Goal: Task Accomplishment & Management: Manage account settings

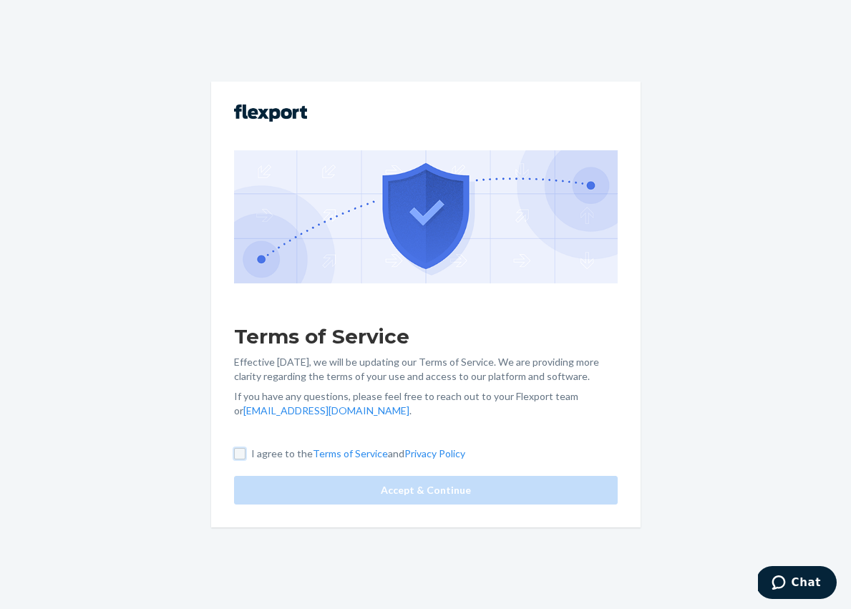
click at [240, 454] on input "I agree to the Terms of Service and Privacy Policy" at bounding box center [239, 453] width 11 height 11
checkbox input "true"
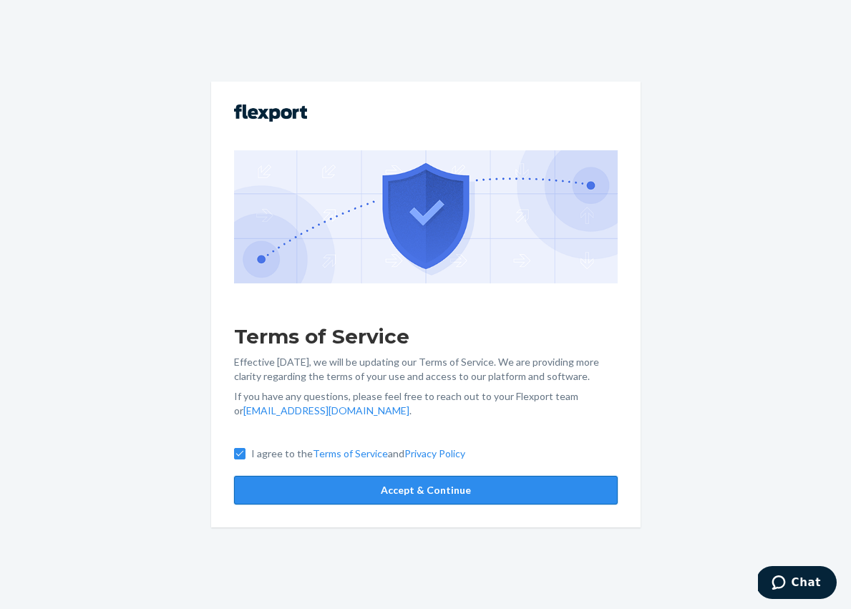
click at [303, 484] on button "Accept & Continue" at bounding box center [426, 490] width 384 height 29
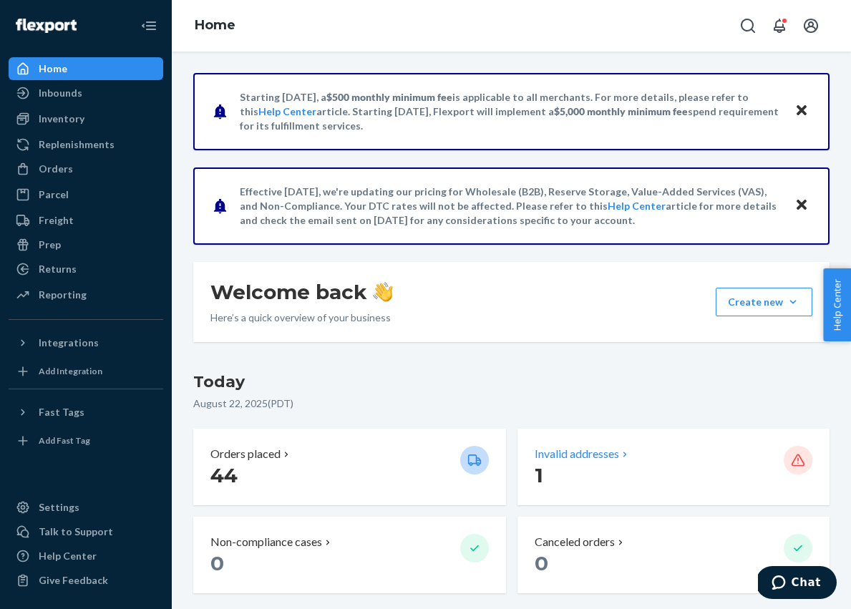
click at [656, 464] on p "1" at bounding box center [654, 475] width 238 height 26
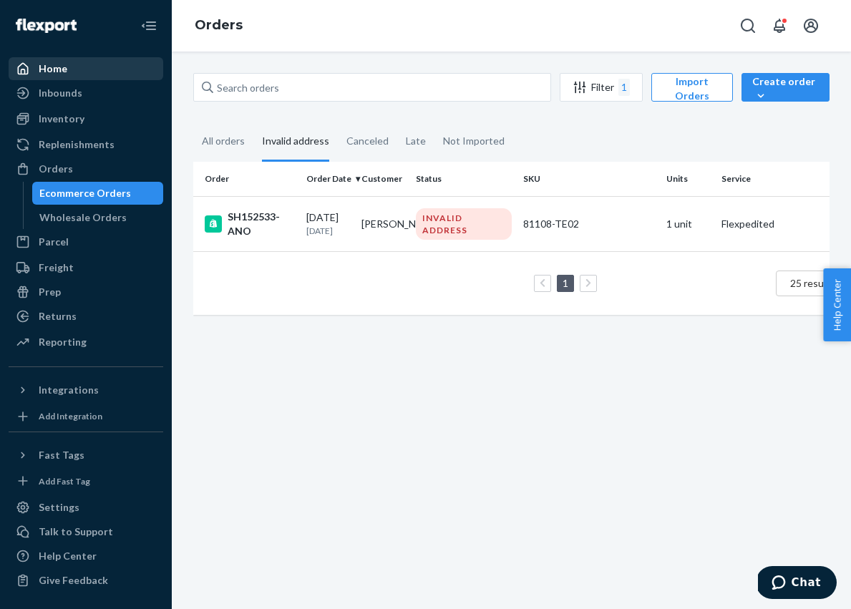
click at [43, 66] on div "Home" at bounding box center [53, 69] width 29 height 14
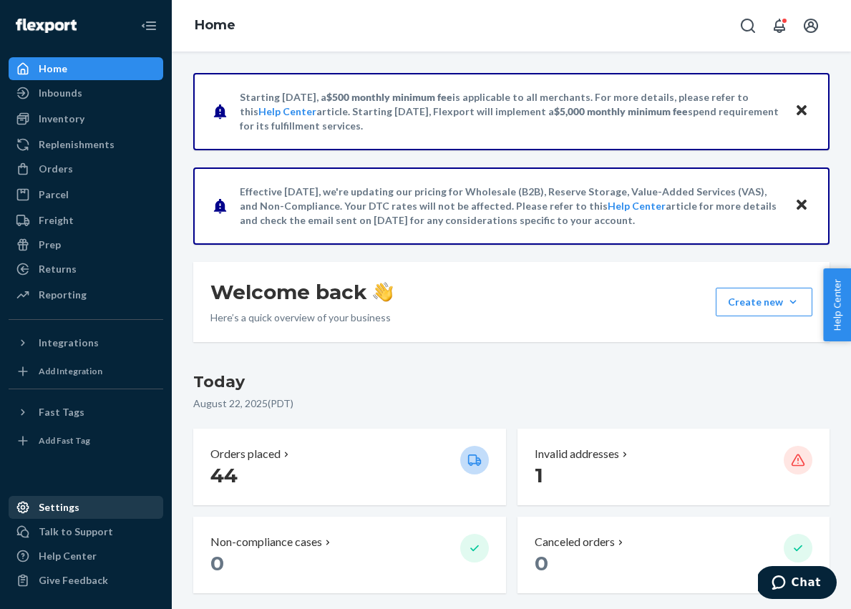
click at [63, 502] on div "Settings" at bounding box center [59, 507] width 41 height 14
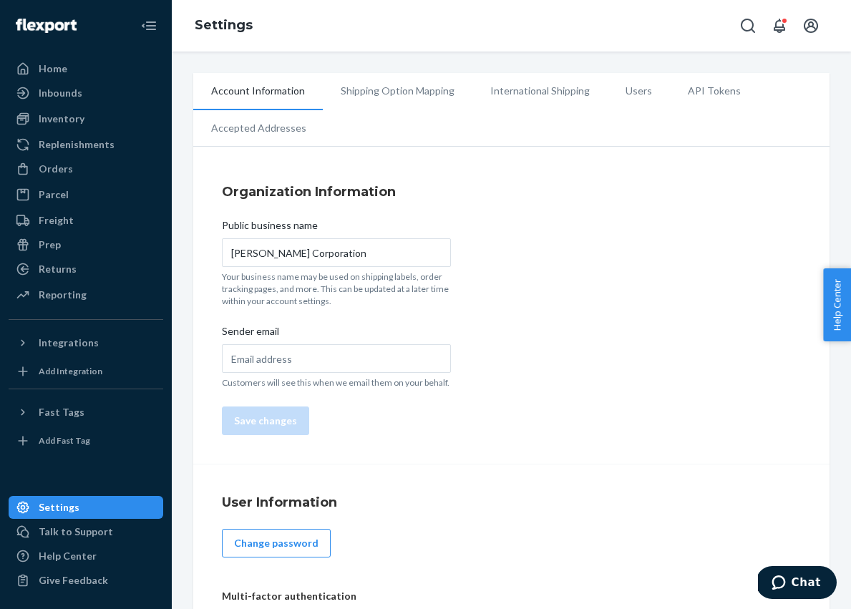
click at [404, 89] on li "Shipping Option Mapping" at bounding box center [398, 91] width 150 height 36
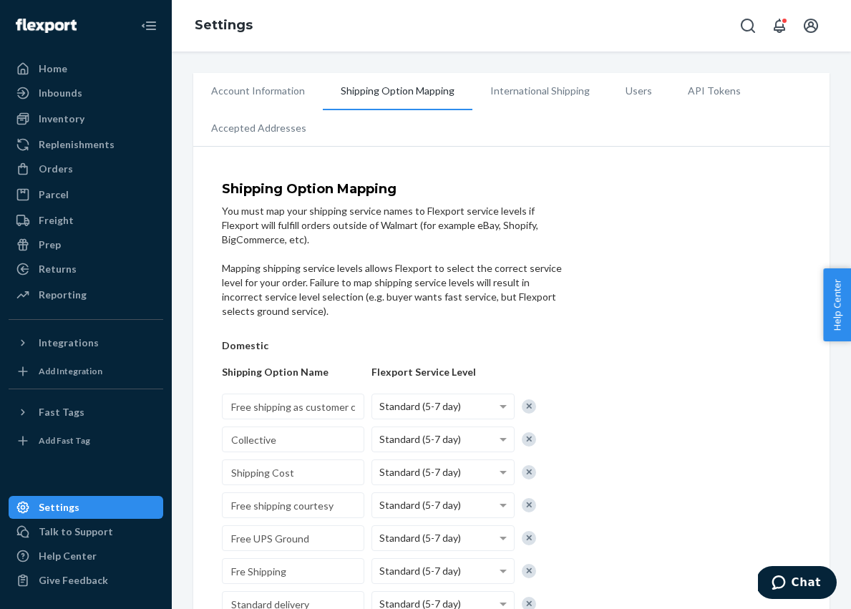
click at [513, 93] on li "International Shipping" at bounding box center [539, 91] width 135 height 36
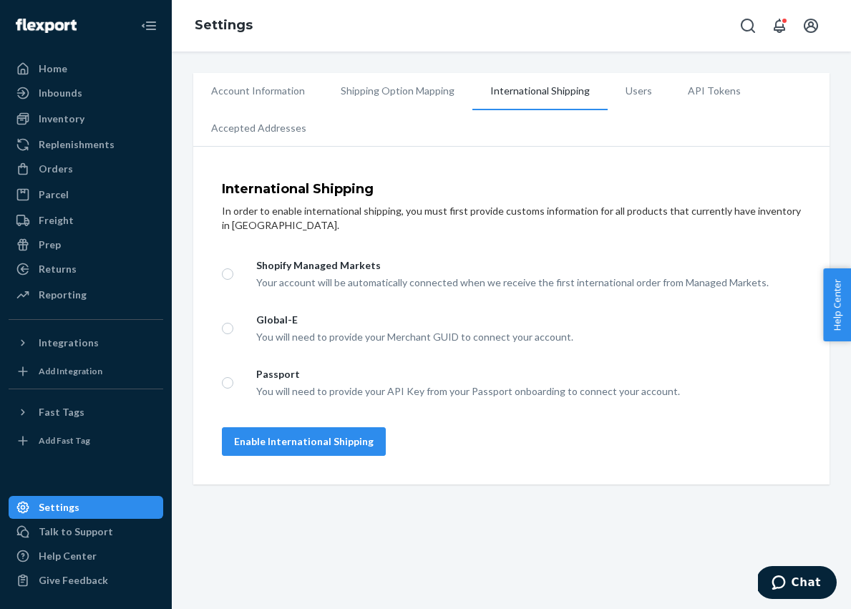
click at [250, 91] on li "Account Information" at bounding box center [258, 91] width 130 height 36
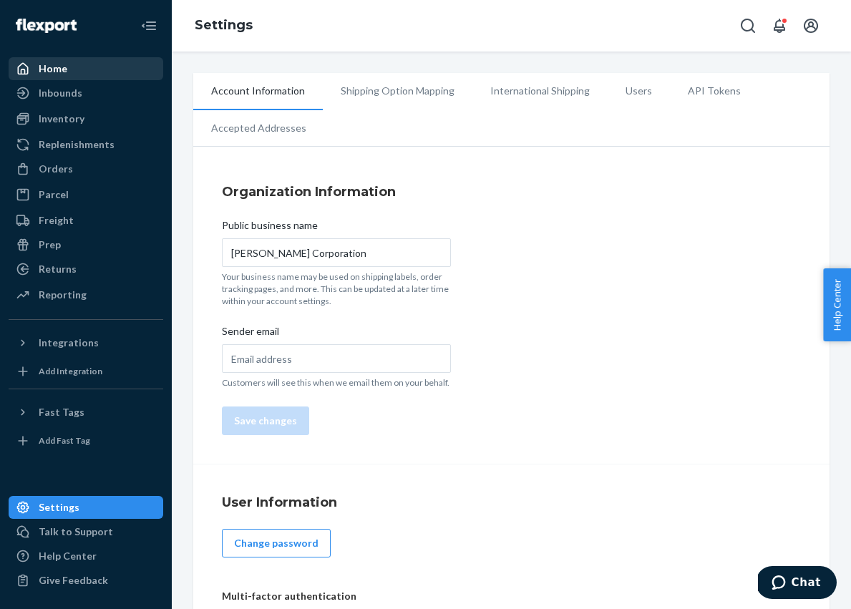
click at [49, 66] on div "Home" at bounding box center [53, 69] width 29 height 14
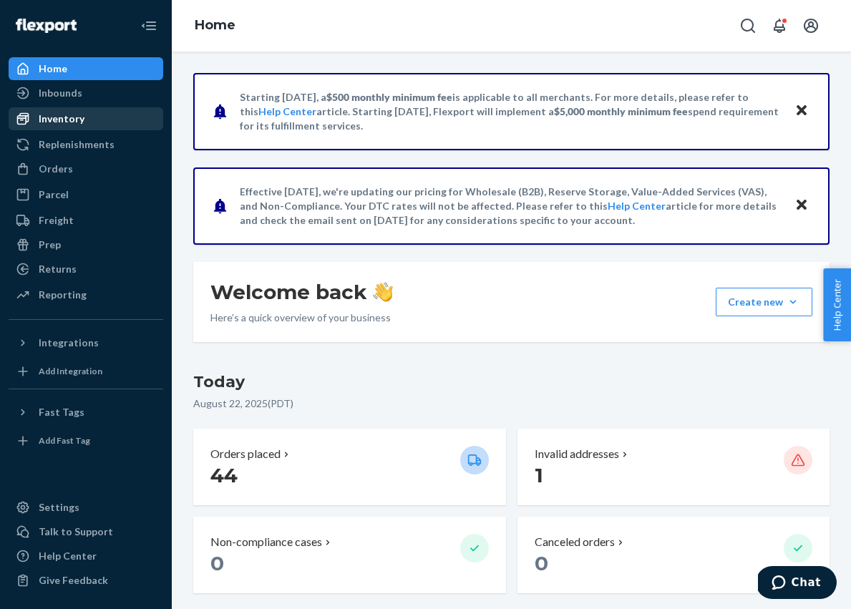
click at [52, 115] on div "Inventory" at bounding box center [62, 119] width 46 height 14
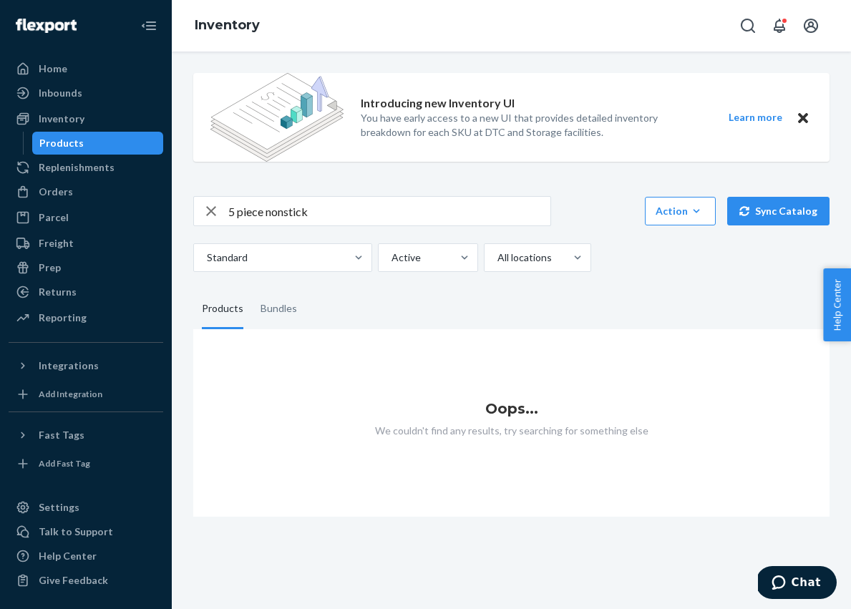
click at [242, 213] on input "5 piece nonstick" at bounding box center [389, 211] width 322 height 29
click at [238, 213] on input "5 piece nonstick" at bounding box center [389, 211] width 322 height 29
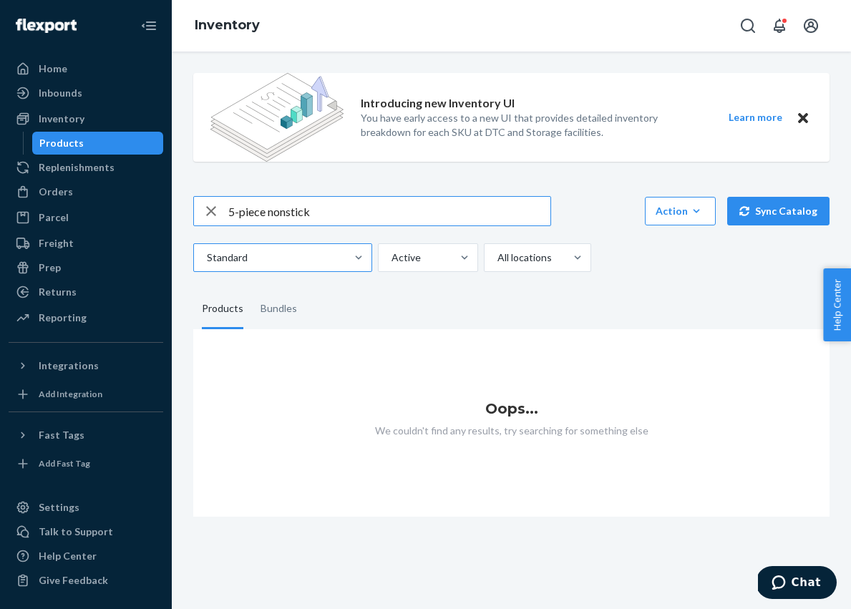
type input "5-piece nonstick"
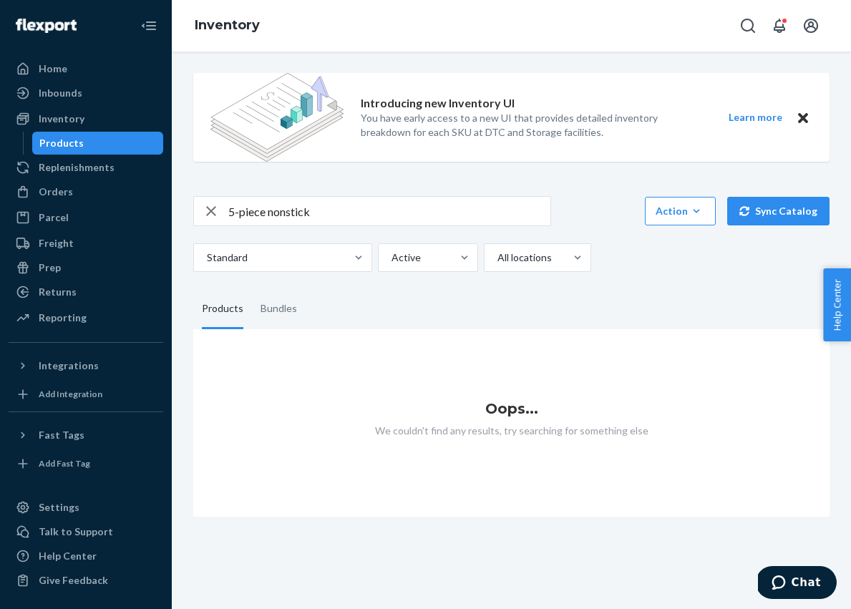
click at [72, 146] on div "Products" at bounding box center [61, 143] width 44 height 14
click at [50, 117] on div "Inventory" at bounding box center [62, 119] width 46 height 14
click at [50, 72] on div "Home" at bounding box center [53, 69] width 29 height 14
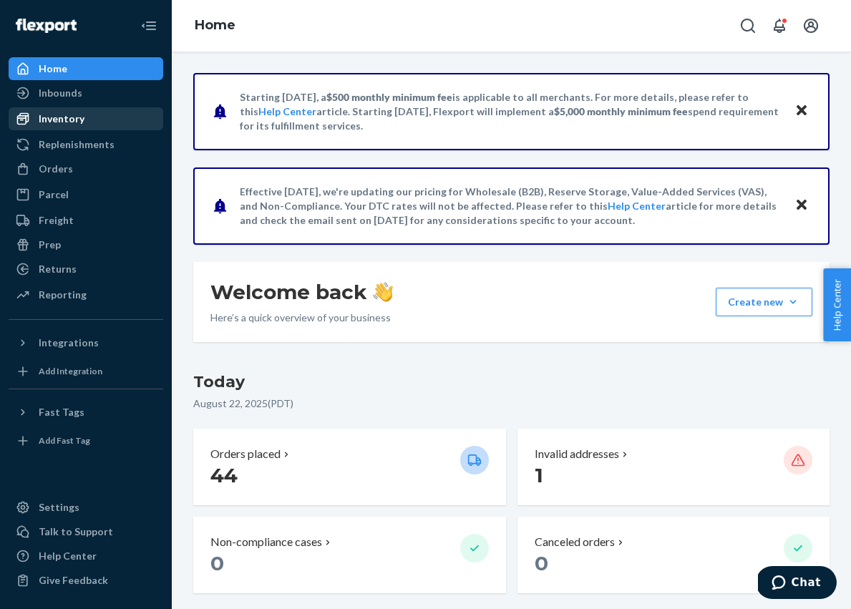
click at [57, 121] on div "Inventory" at bounding box center [62, 119] width 46 height 14
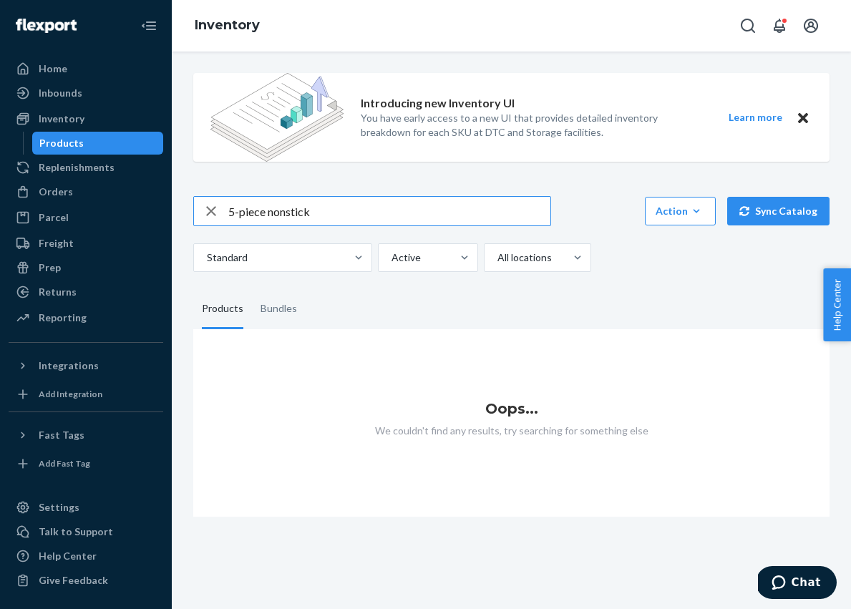
click at [312, 209] on input "5-piece nonstick" at bounding box center [389, 211] width 322 height 29
type input "89336"
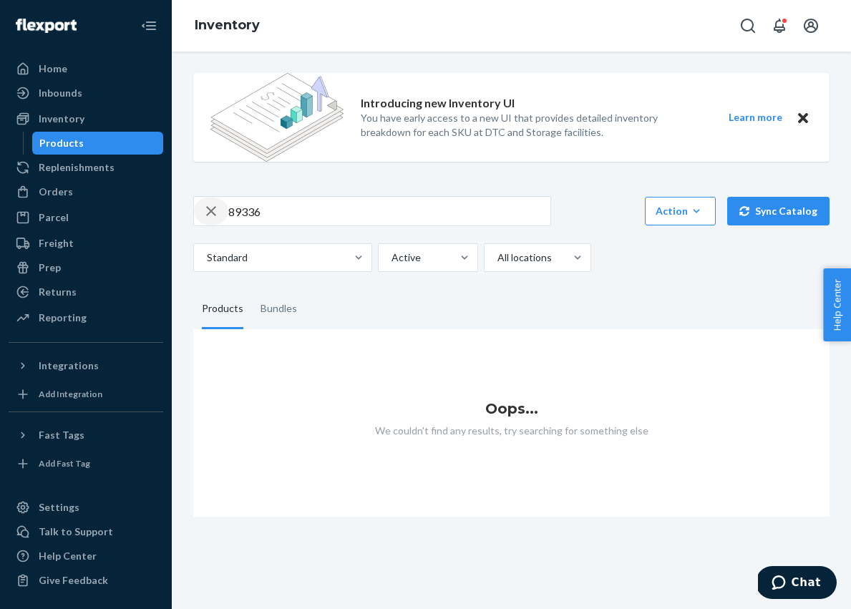
click at [208, 210] on icon "button" at bounding box center [211, 211] width 17 height 29
click at [52, 67] on div "Home" at bounding box center [53, 69] width 29 height 14
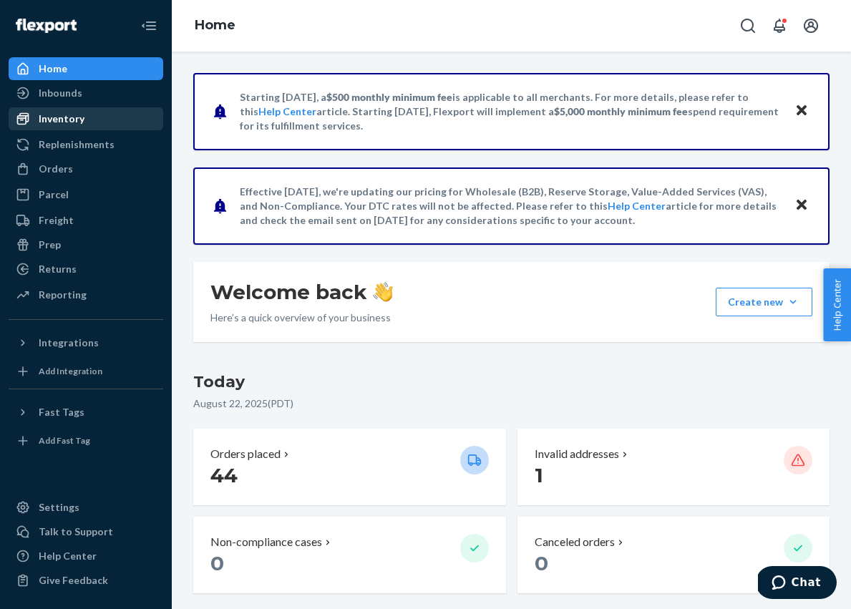
click at [57, 123] on div "Inventory" at bounding box center [62, 119] width 46 height 14
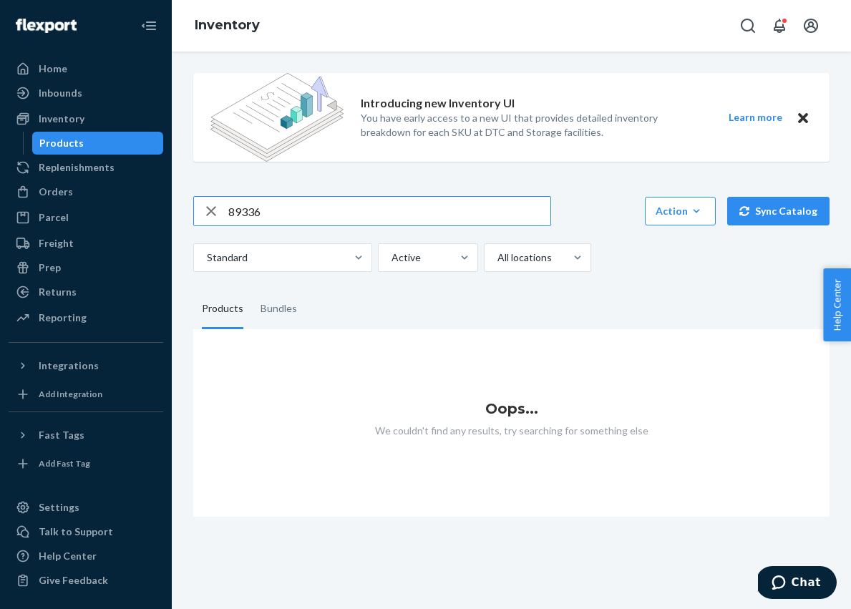
click at [296, 212] on input "89336" at bounding box center [389, 211] width 322 height 29
type input "5-piece nonstick cookware"
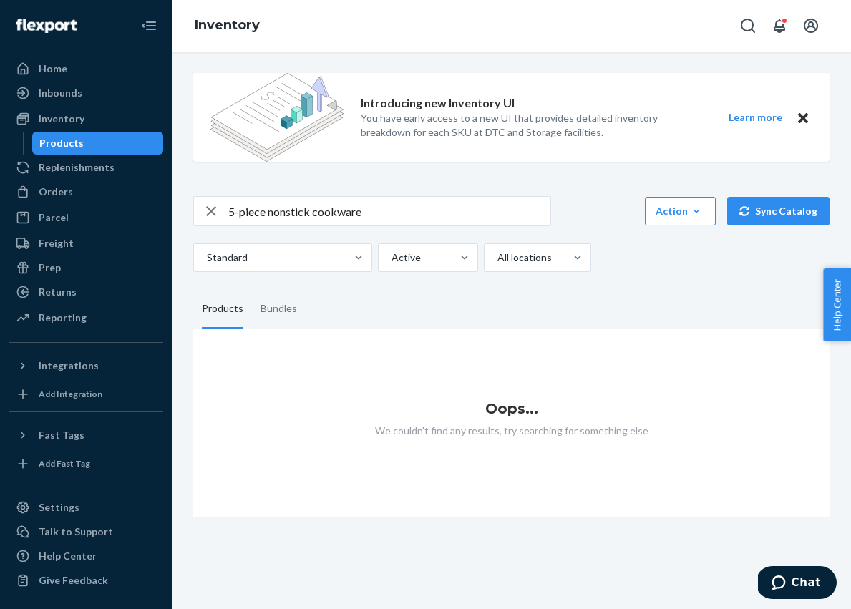
click at [373, 208] on input "5-piece nonstick cookware" at bounding box center [389, 211] width 322 height 29
click at [223, 312] on div "Products" at bounding box center [223, 309] width 42 height 40
click at [193, 289] on input "Products" at bounding box center [193, 289] width 0 height 0
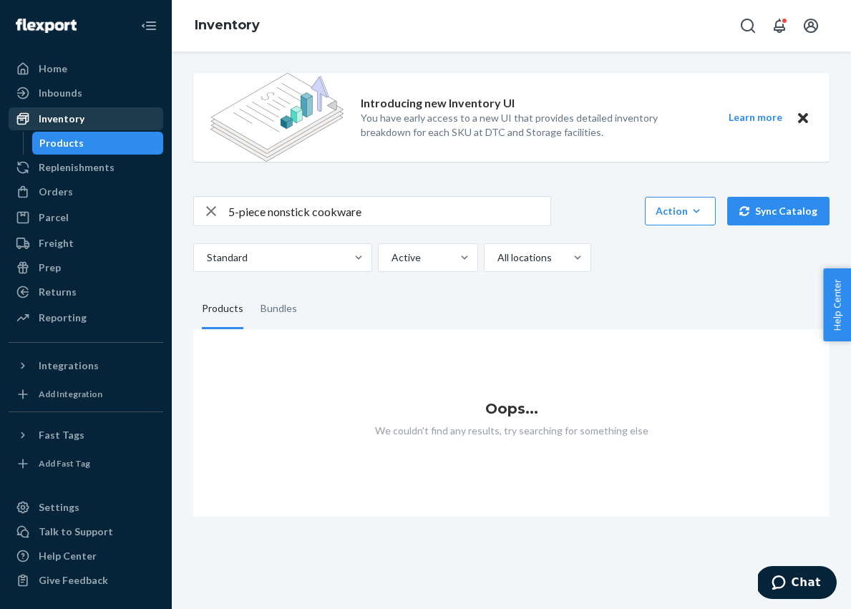
click at [64, 119] on div "Inventory" at bounding box center [62, 119] width 46 height 14
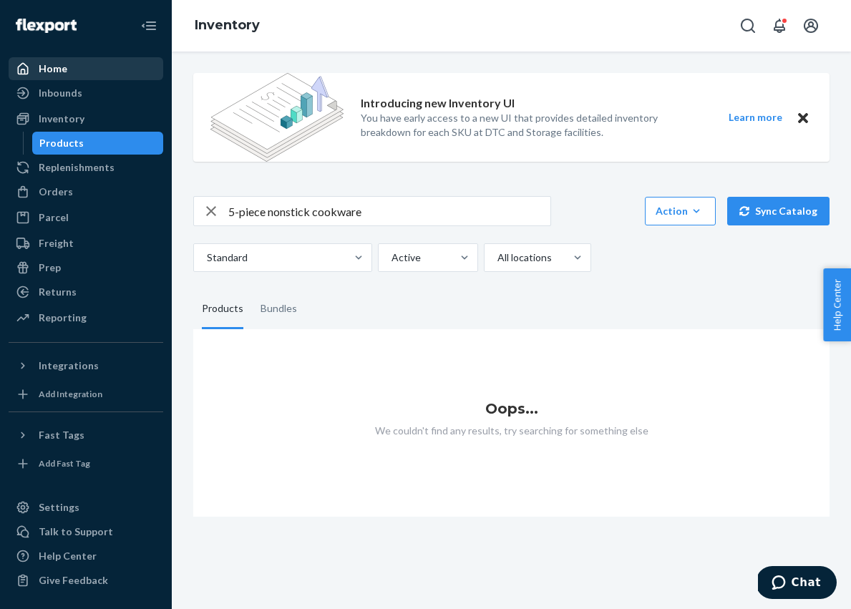
click at [59, 67] on div "Home" at bounding box center [53, 69] width 29 height 14
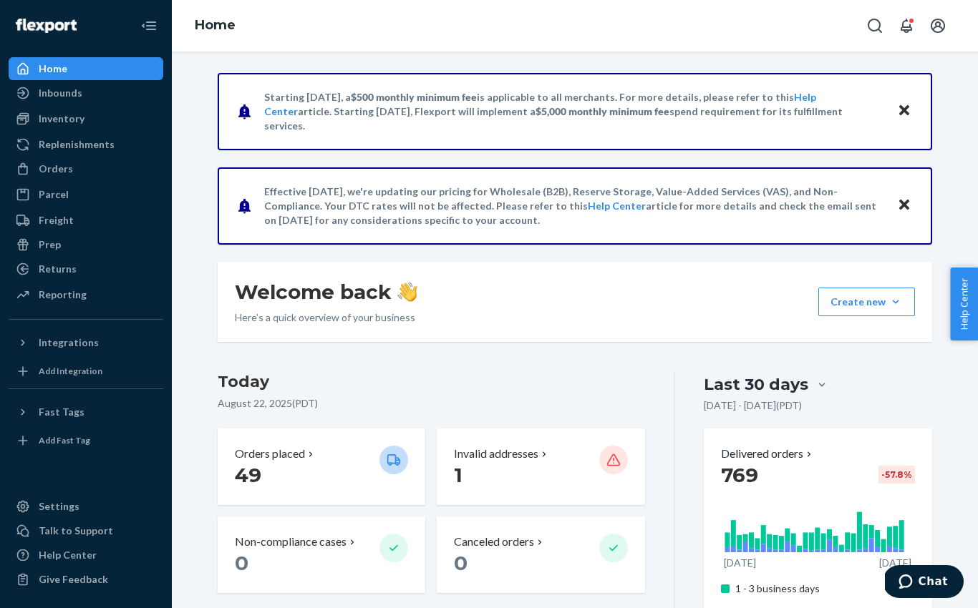
click at [54, 69] on div "Home" at bounding box center [53, 69] width 29 height 14
click at [54, 120] on div "Inventory" at bounding box center [62, 119] width 46 height 14
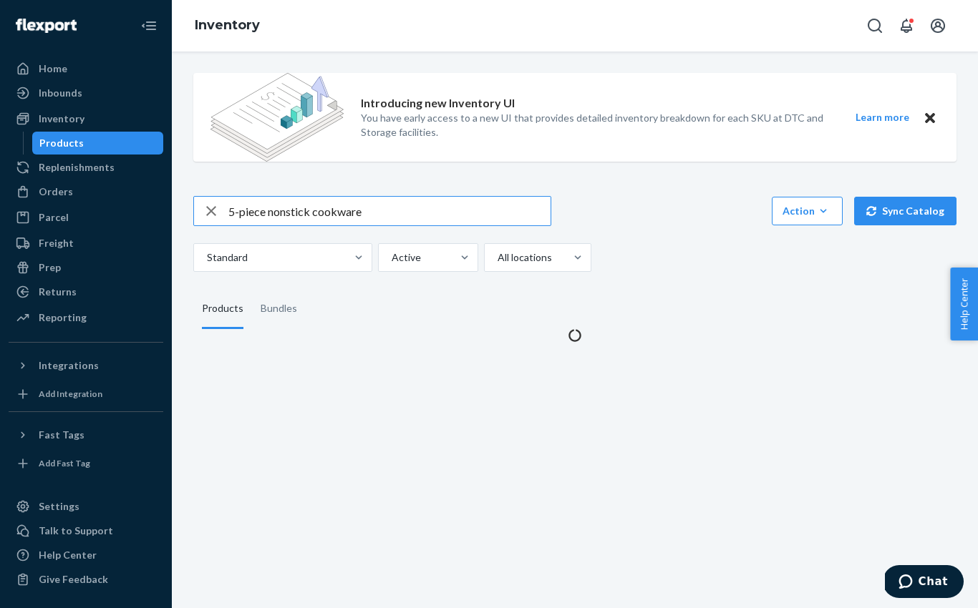
click at [362, 215] on input "5-piece nonstick cookware" at bounding box center [389, 211] width 322 height 29
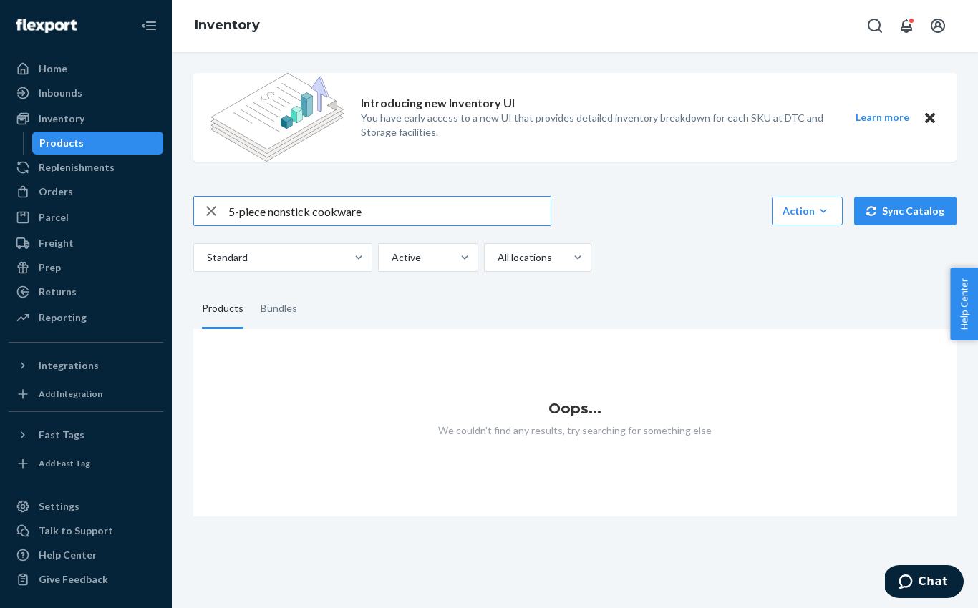
click at [362, 215] on input "5-piece nonstick cookware" at bounding box center [389, 211] width 322 height 29
type input "89336"
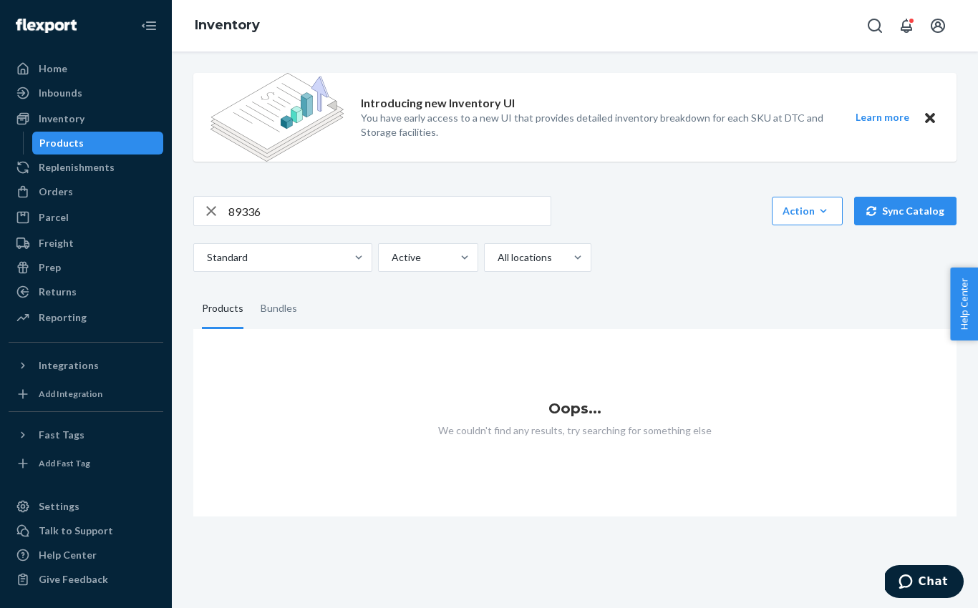
click at [850, 117] on icon "Close" at bounding box center [930, 118] width 10 height 10
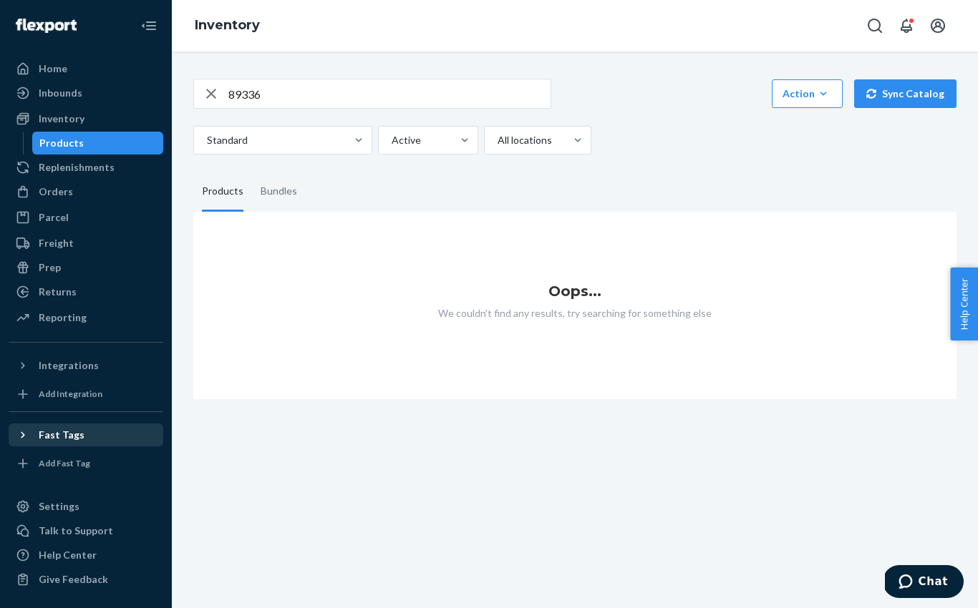
click at [56, 437] on div "Fast Tags" at bounding box center [62, 435] width 46 height 14
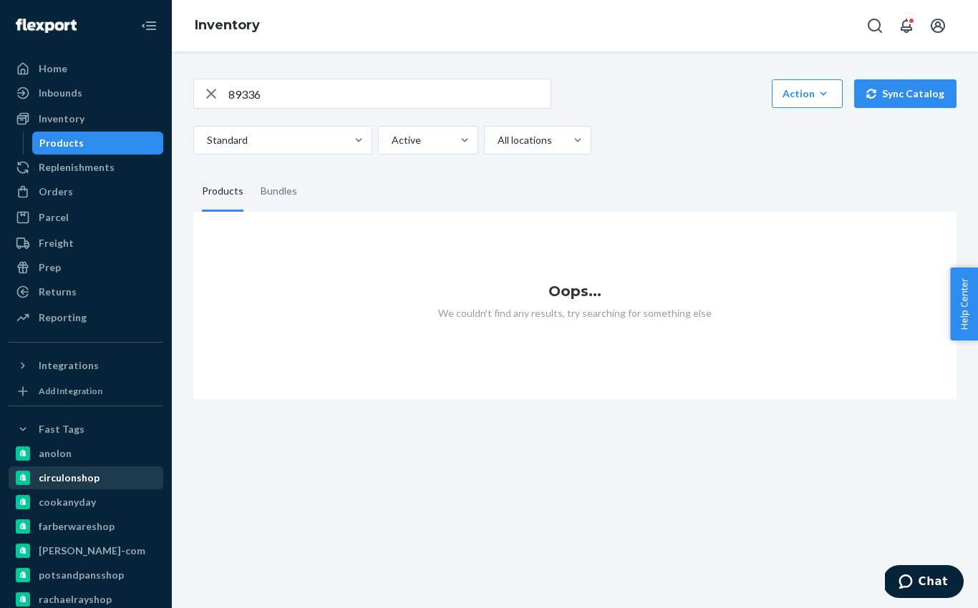
click at [61, 480] on div "circulonshop" at bounding box center [69, 478] width 61 height 14
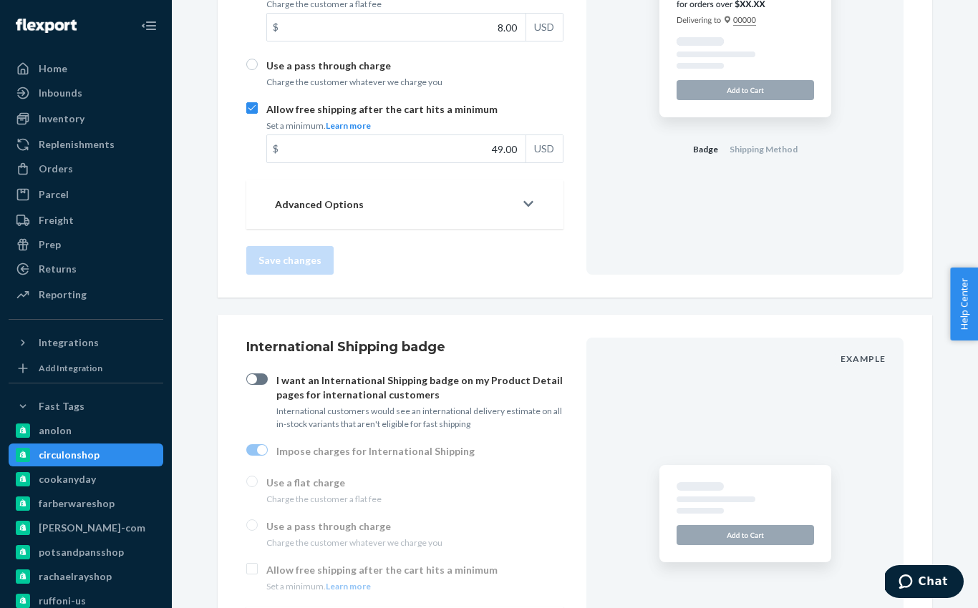
scroll to position [1441, 0]
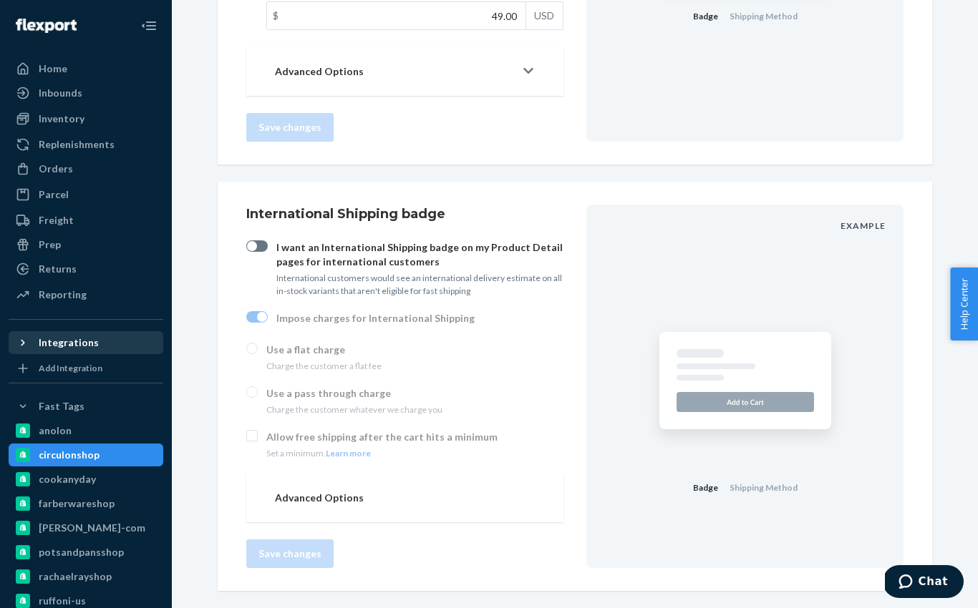
click at [47, 342] on div "Integrations" at bounding box center [69, 343] width 60 height 14
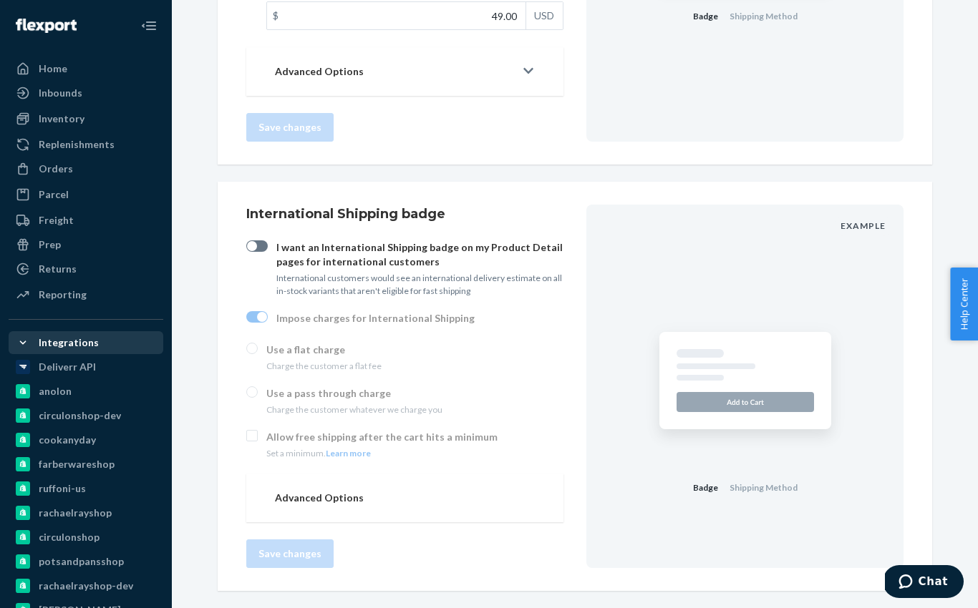
click at [58, 342] on div "Integrations" at bounding box center [69, 343] width 60 height 14
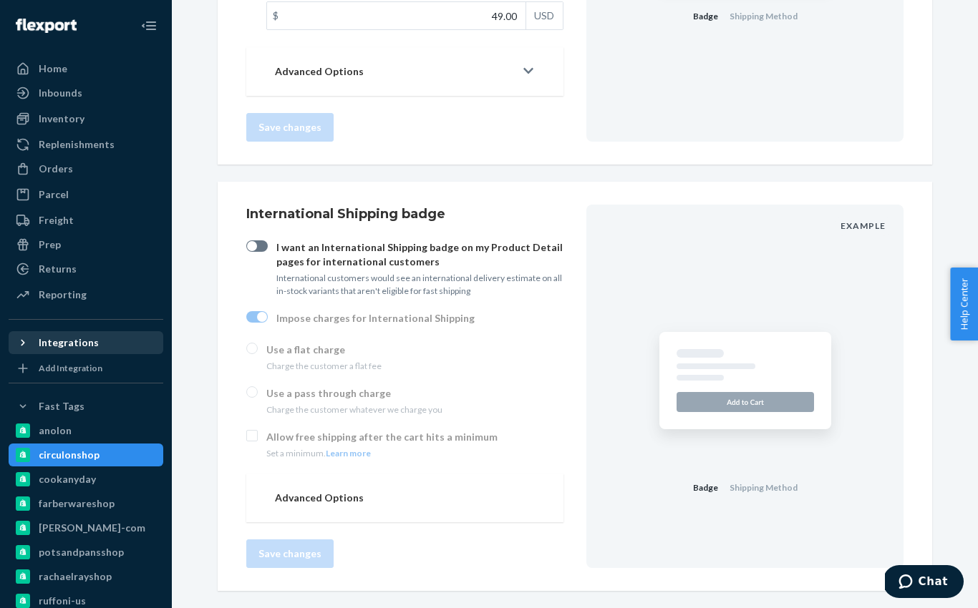
click at [58, 342] on div "Integrations" at bounding box center [69, 343] width 60 height 14
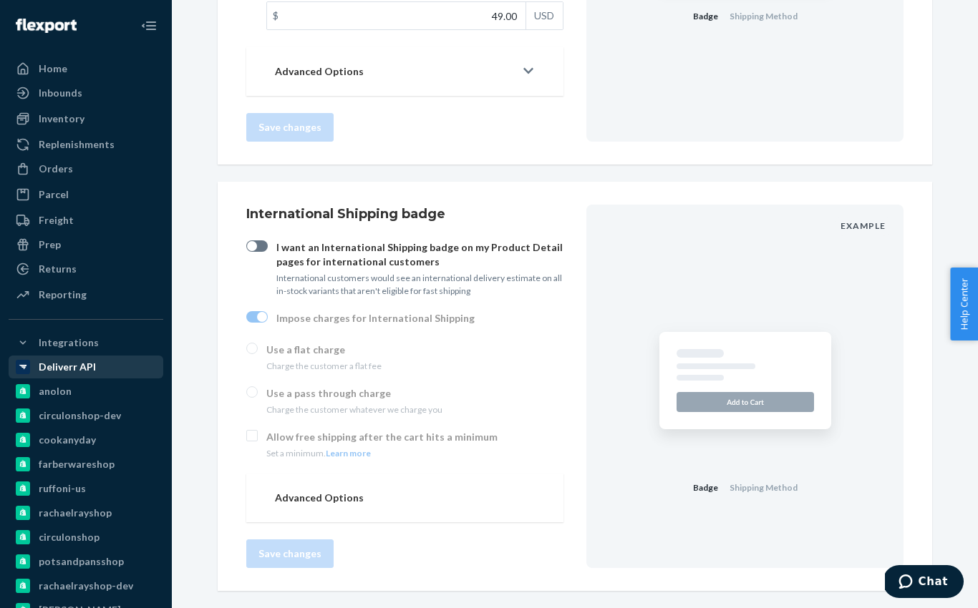
click at [67, 368] on div "Deliverr API" at bounding box center [67, 367] width 57 height 14
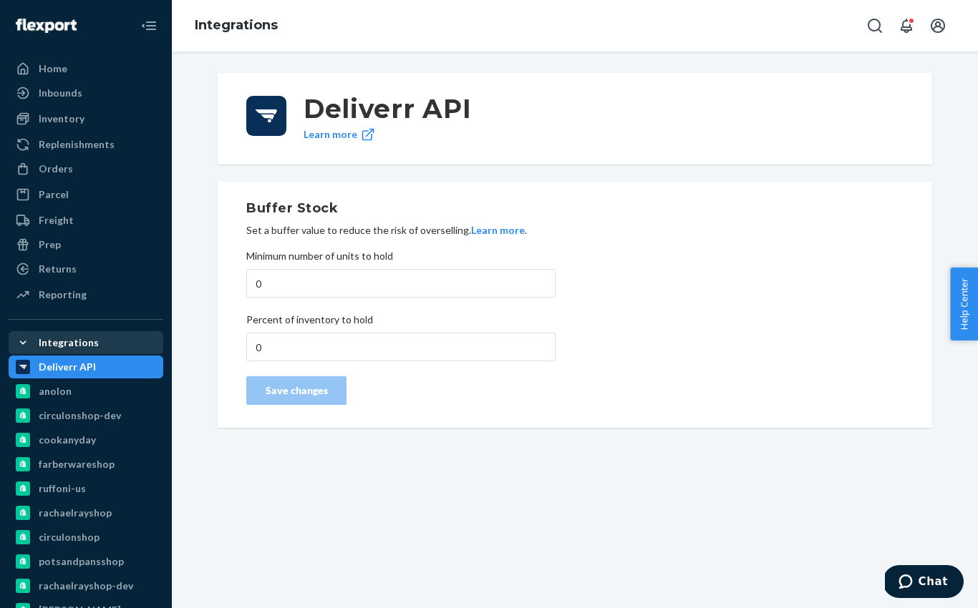
click at [61, 341] on div "Integrations" at bounding box center [69, 343] width 60 height 14
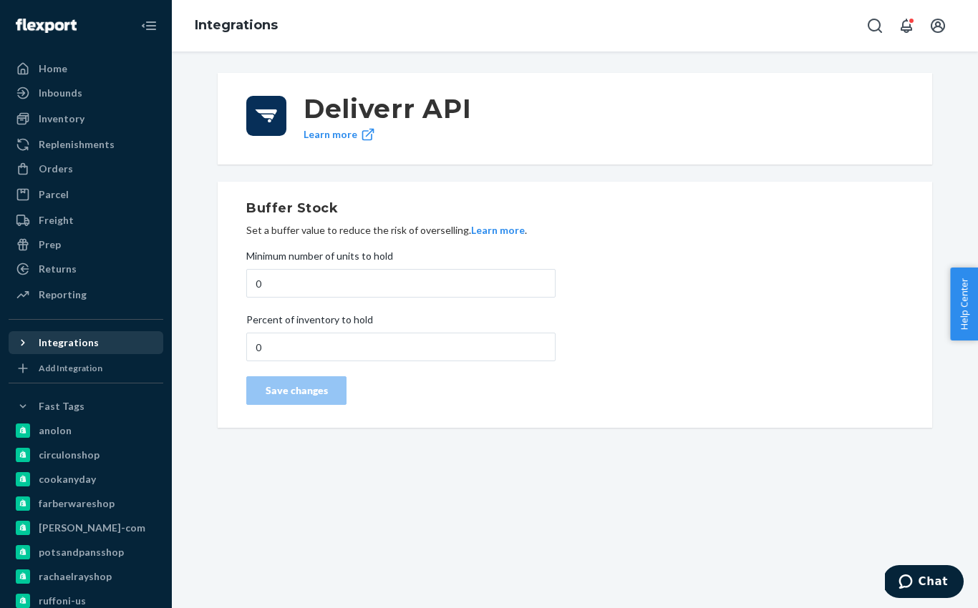
click at [60, 341] on div "Integrations" at bounding box center [69, 343] width 60 height 14
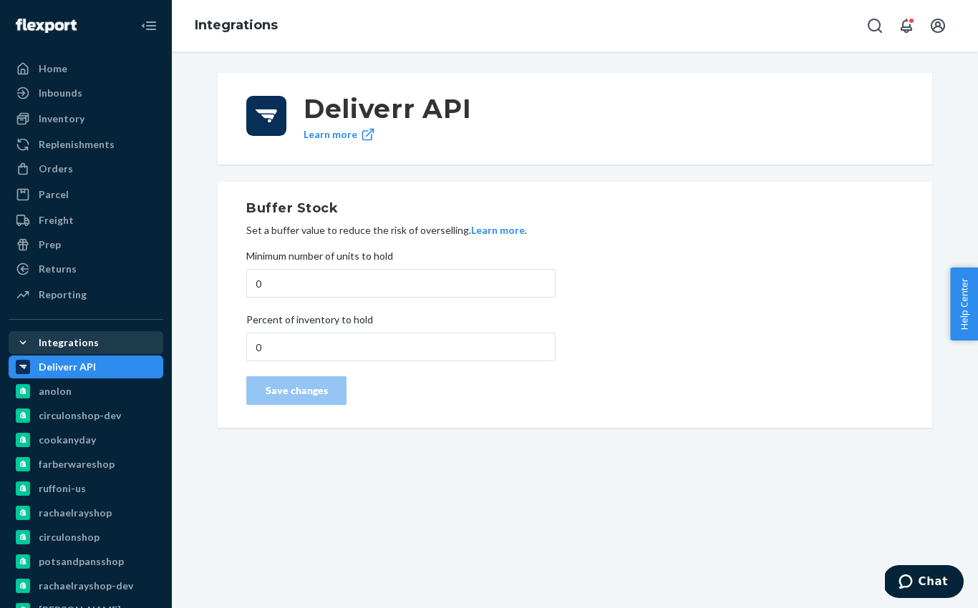
click at [60, 341] on div "Integrations" at bounding box center [69, 343] width 60 height 14
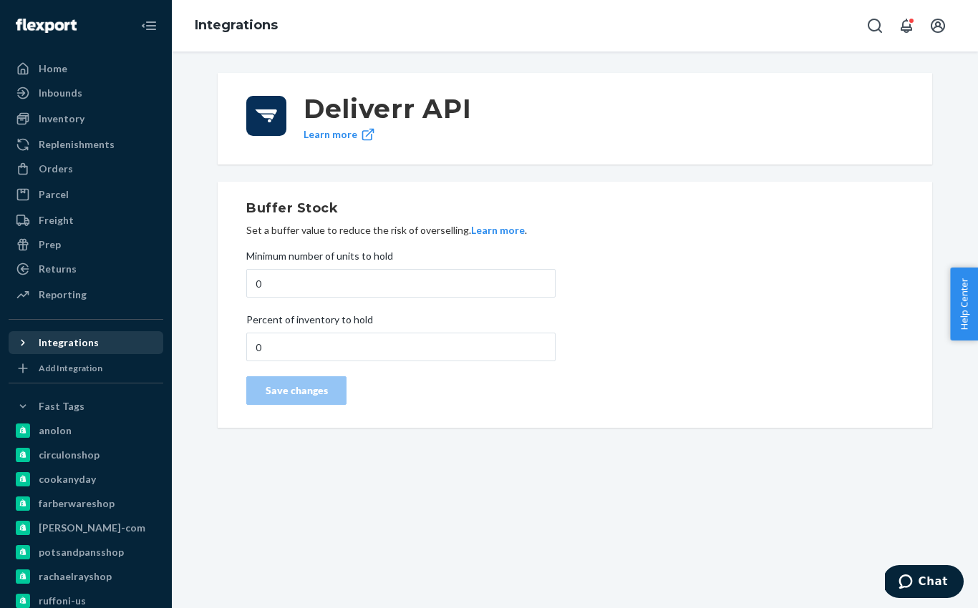
click at [60, 341] on div "Integrations" at bounding box center [69, 343] width 60 height 14
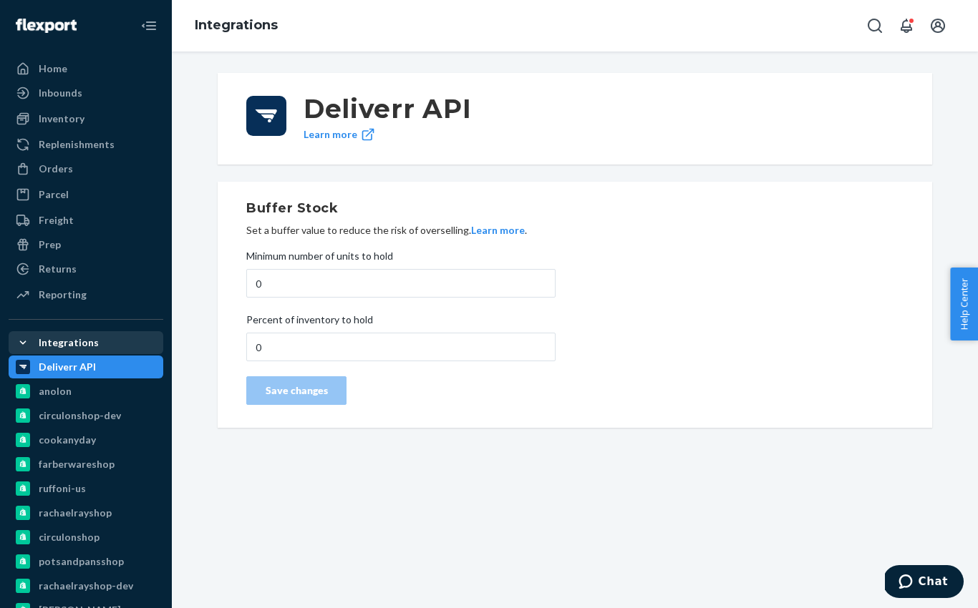
click at [60, 341] on div "Integrations" at bounding box center [69, 343] width 60 height 14
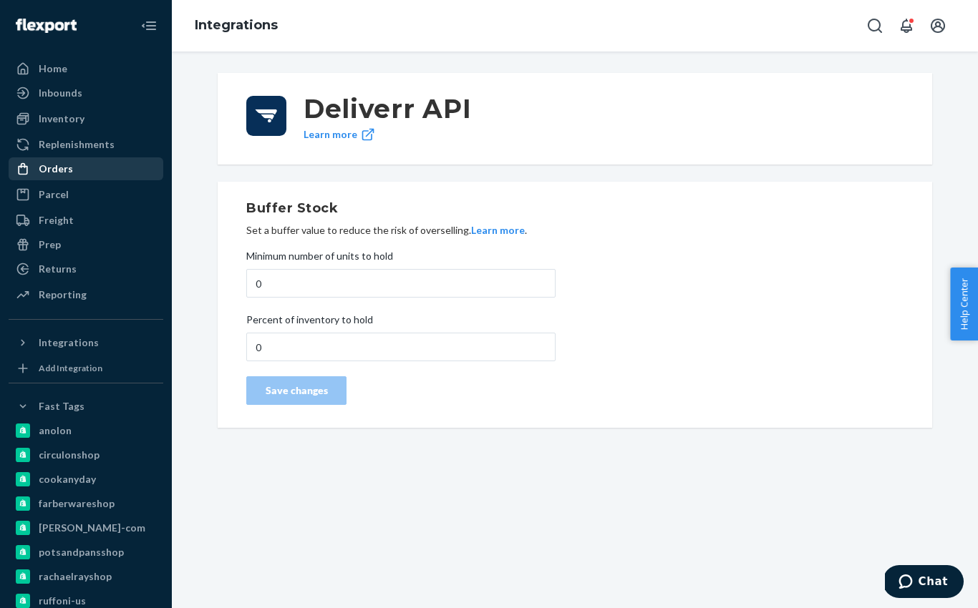
click at [56, 168] on div "Orders" at bounding box center [56, 169] width 34 height 14
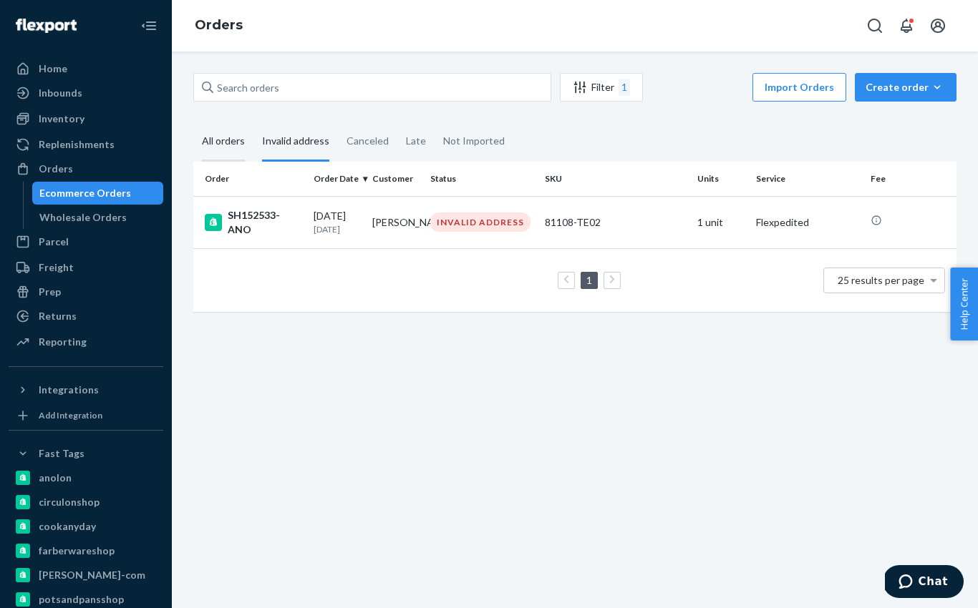
click at [231, 144] on div "All orders" at bounding box center [223, 141] width 43 height 39
click at [193, 122] on input "All orders" at bounding box center [193, 122] width 0 height 0
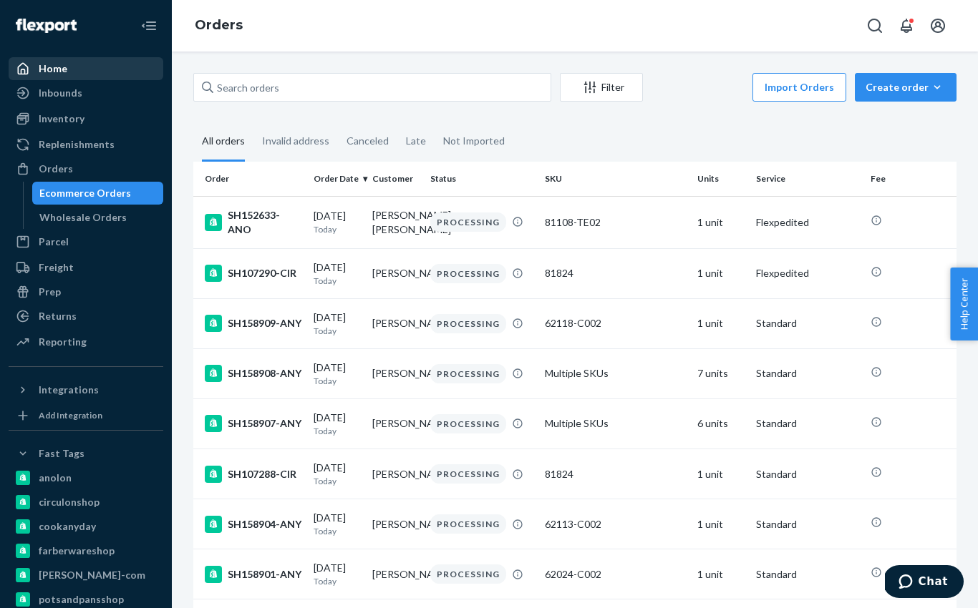
click at [62, 70] on div "Home" at bounding box center [53, 69] width 29 height 14
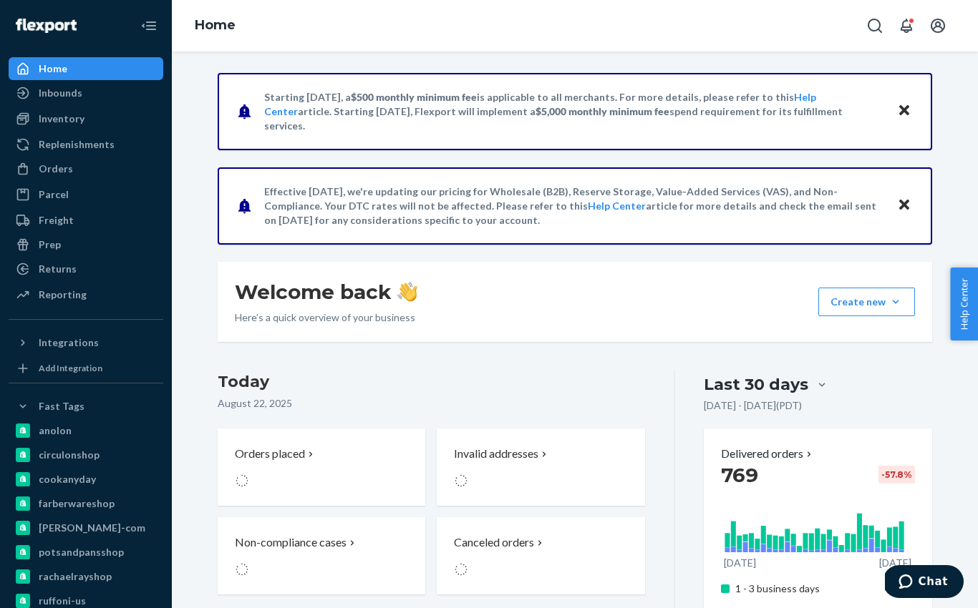
click at [49, 70] on div "Home" at bounding box center [53, 69] width 29 height 14
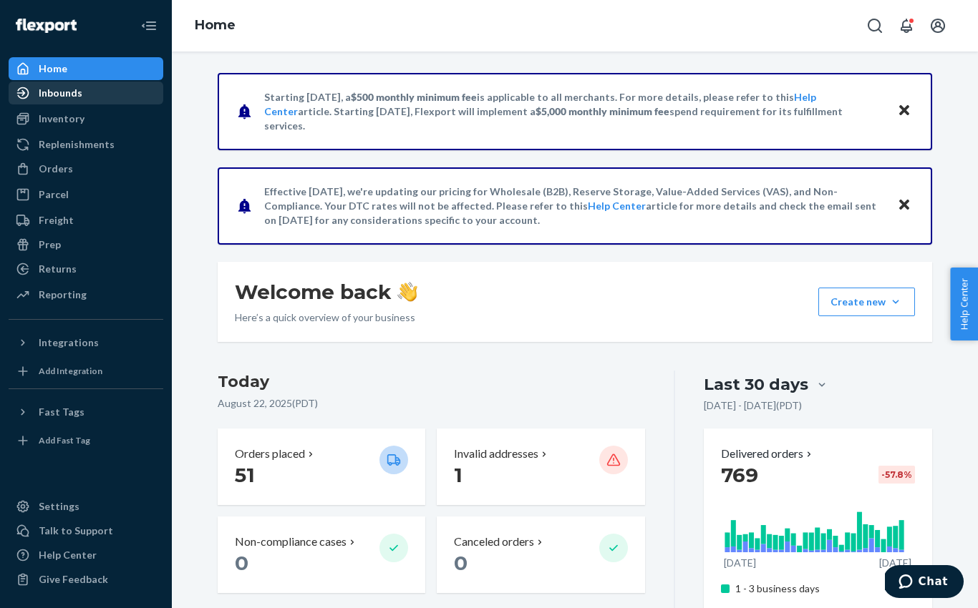
click at [60, 95] on div "Inbounds" at bounding box center [61, 93] width 44 height 14
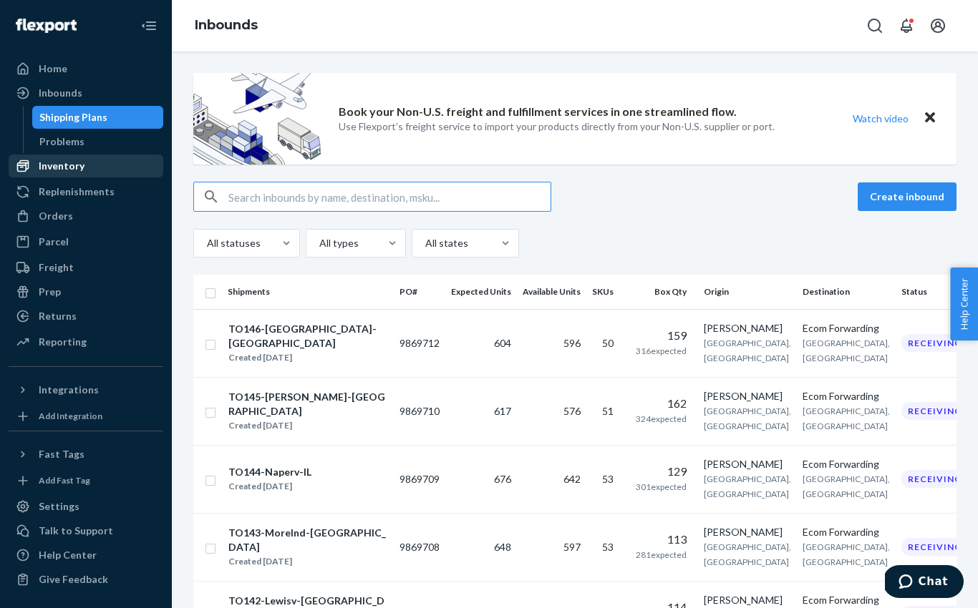
click at [59, 165] on div "Inventory" at bounding box center [62, 166] width 46 height 14
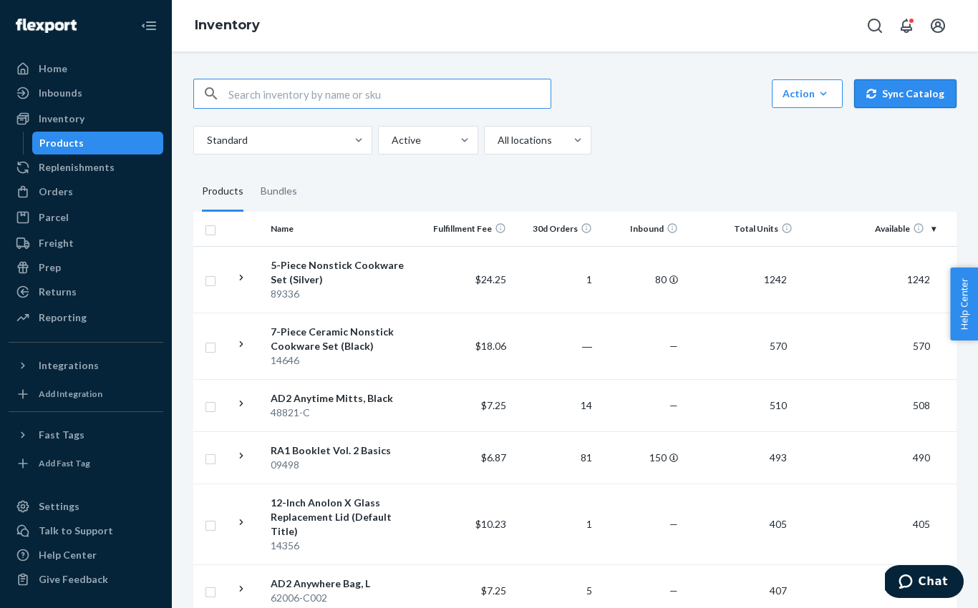
click at [900, 94] on button "Sync Catalog" at bounding box center [905, 93] width 102 height 29
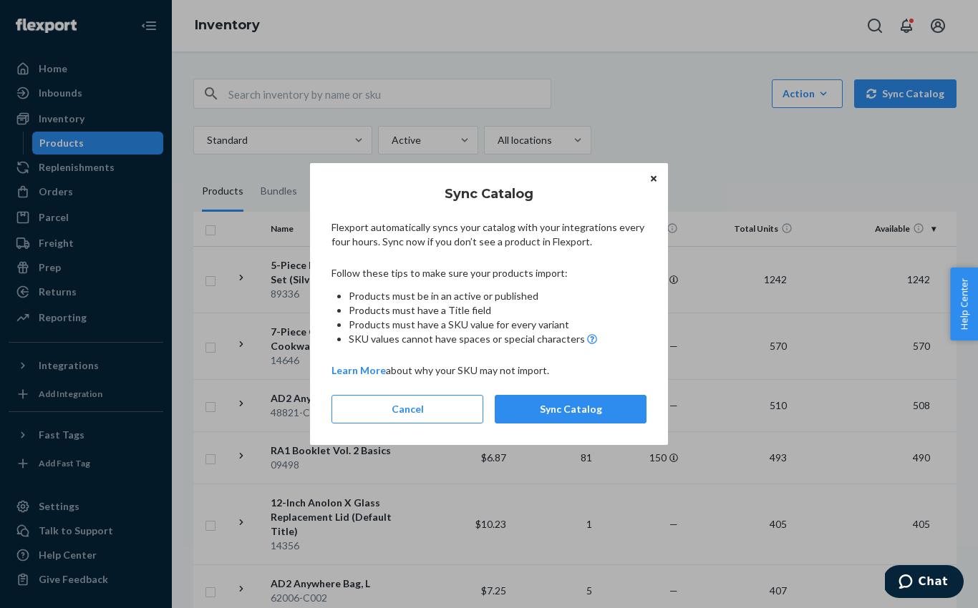
click at [77, 134] on div "Sync Catalog Flexport automatically syncs your catalog with your integrations e…" at bounding box center [489, 304] width 978 height 608
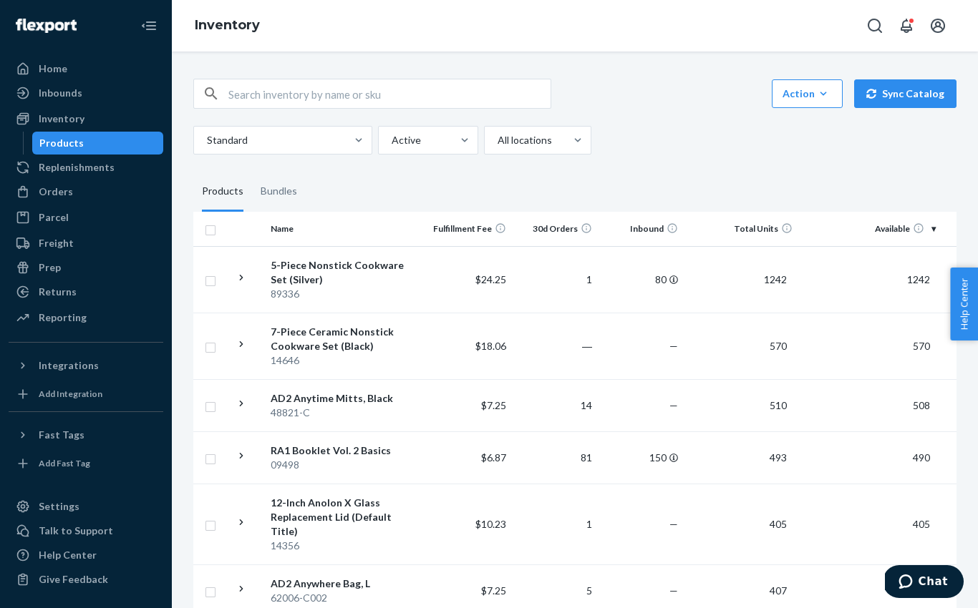
click at [61, 147] on div "Products" at bounding box center [61, 143] width 44 height 14
click at [291, 98] on input "text" at bounding box center [389, 93] width 322 height 29
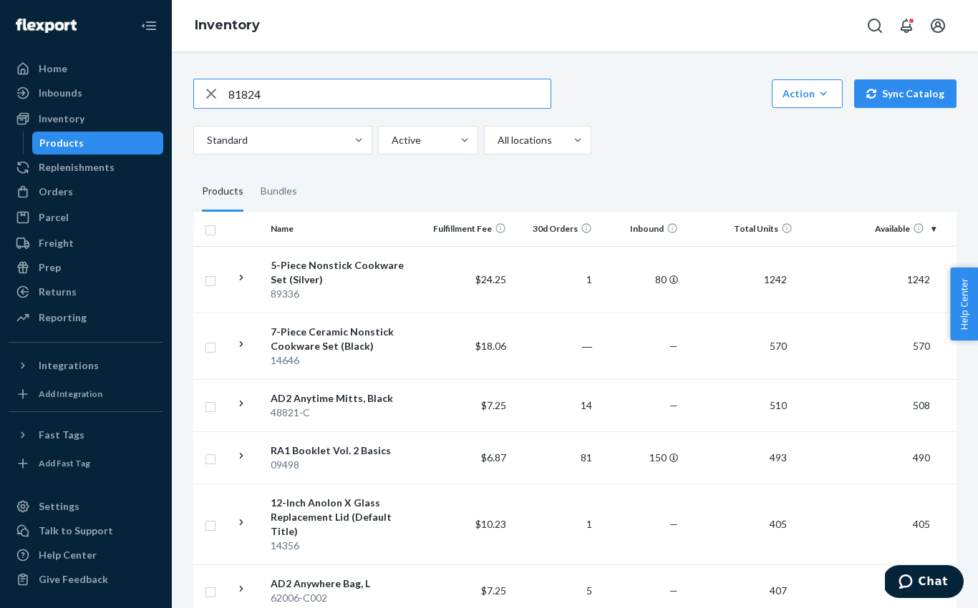
type input "81824"
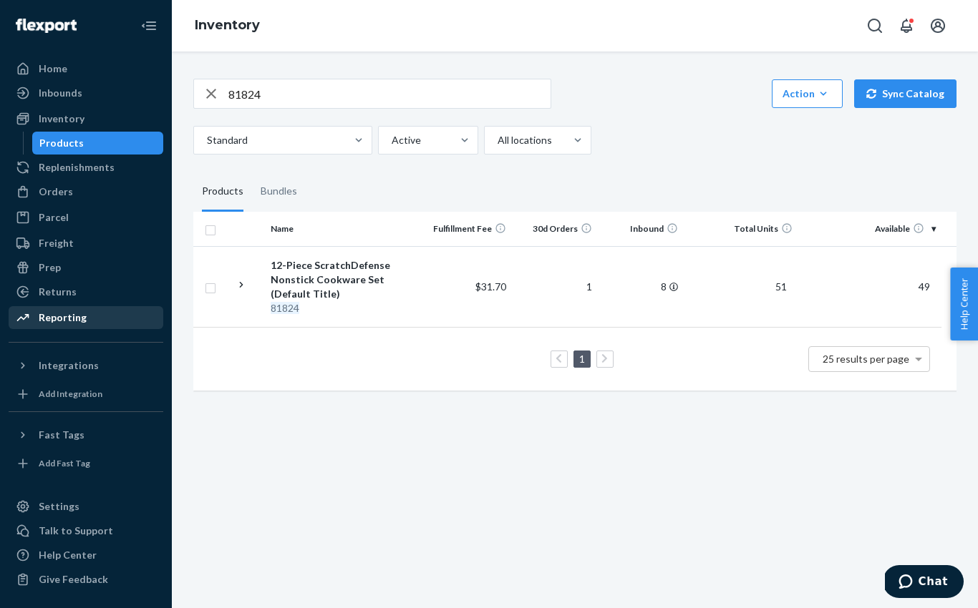
click at [64, 321] on div "Reporting" at bounding box center [63, 318] width 48 height 14
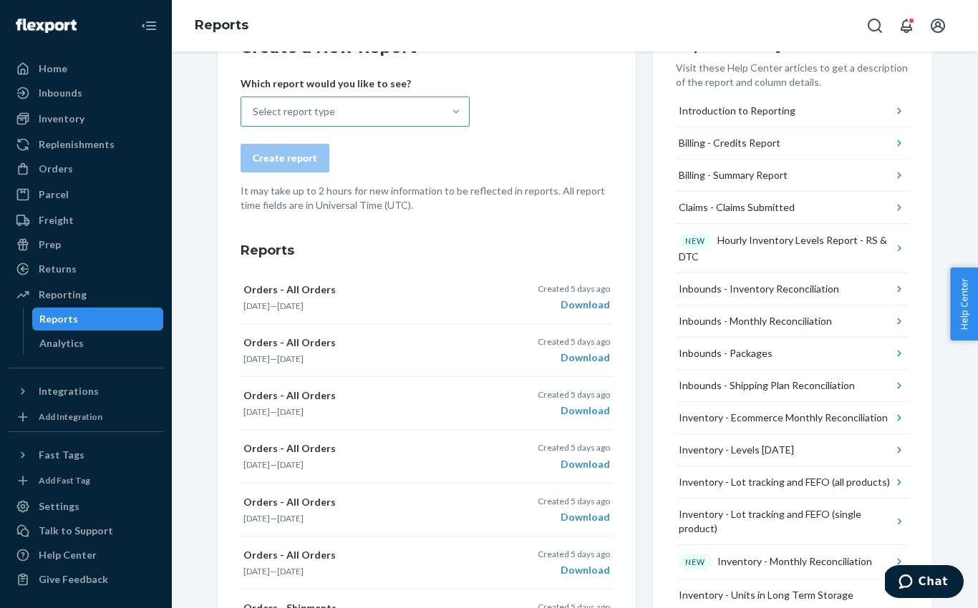
scroll to position [239, 0]
click at [64, 114] on div "Inventory" at bounding box center [62, 119] width 46 height 14
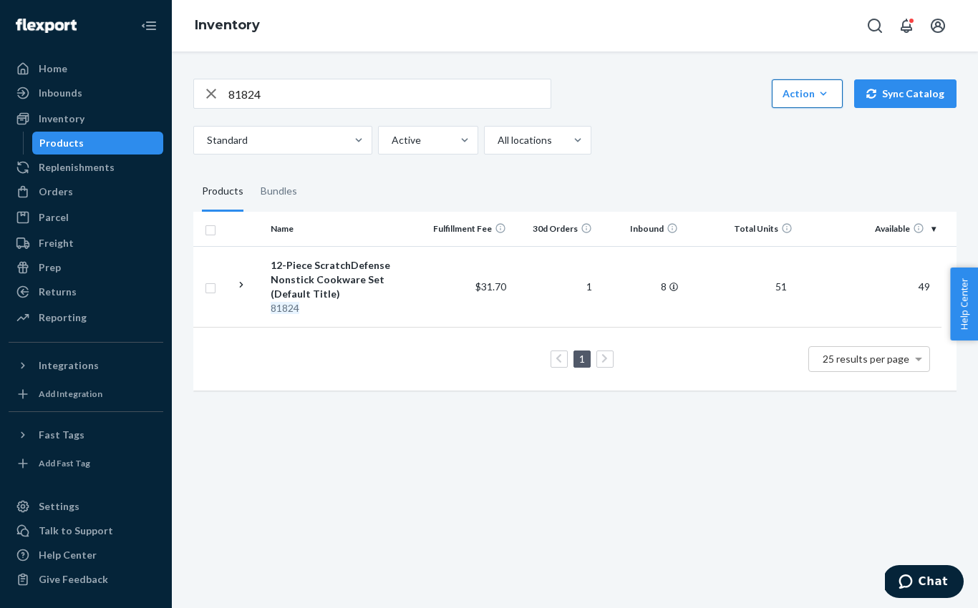
click at [830, 93] on icon "button" at bounding box center [823, 94] width 14 height 14
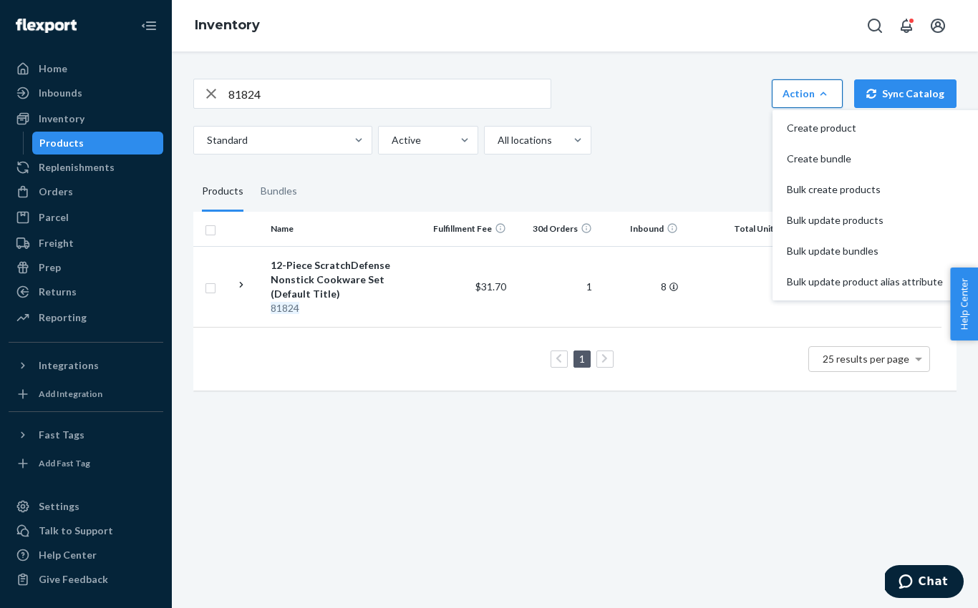
click at [703, 135] on div "Standard Active All locations" at bounding box center [569, 140] width 752 height 29
click at [215, 96] on icon "button" at bounding box center [211, 93] width 17 height 29
click at [665, 90] on div "Action Create product Create bundle Bulk create products Bulk update products B…" at bounding box center [574, 94] width 763 height 30
click at [59, 119] on div "Inventory" at bounding box center [62, 119] width 46 height 14
